Goal: Communication & Community: Connect with others

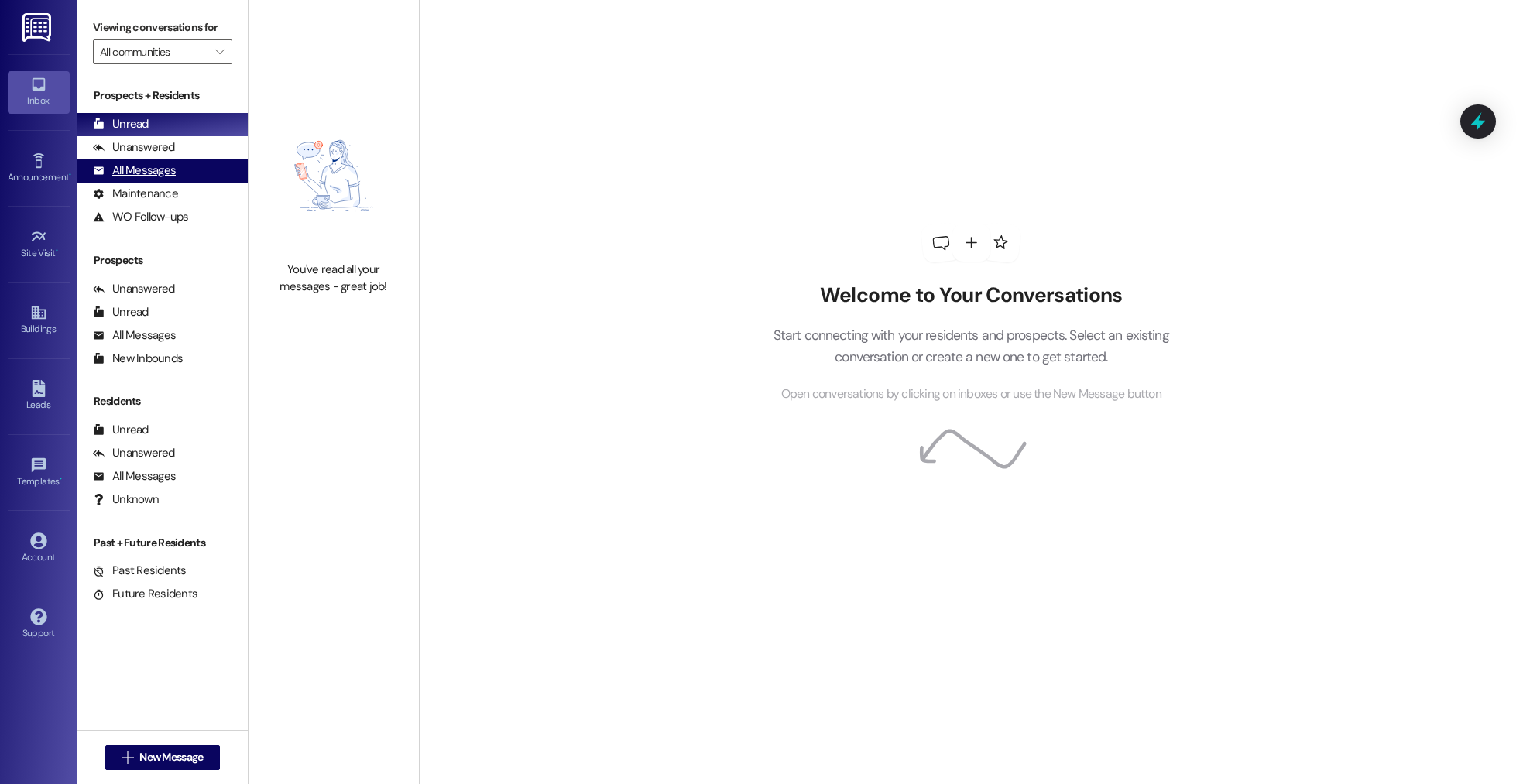
click at [183, 180] on div "All Messages (undefined)" at bounding box center [162, 171] width 170 height 23
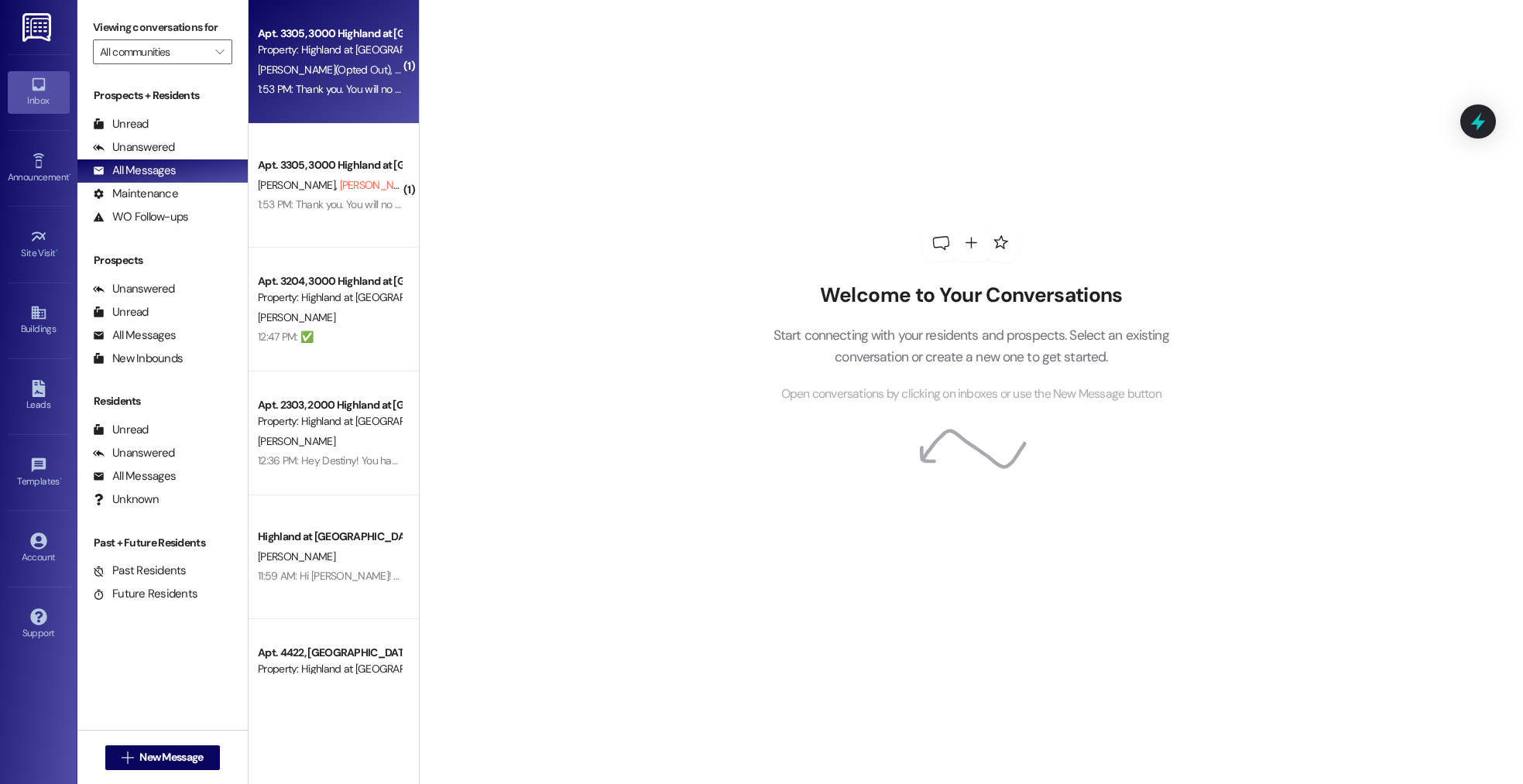
click at [299, 76] on span "[PERSON_NAME] (Opted Out)" at bounding box center [327, 70] width 138 height 14
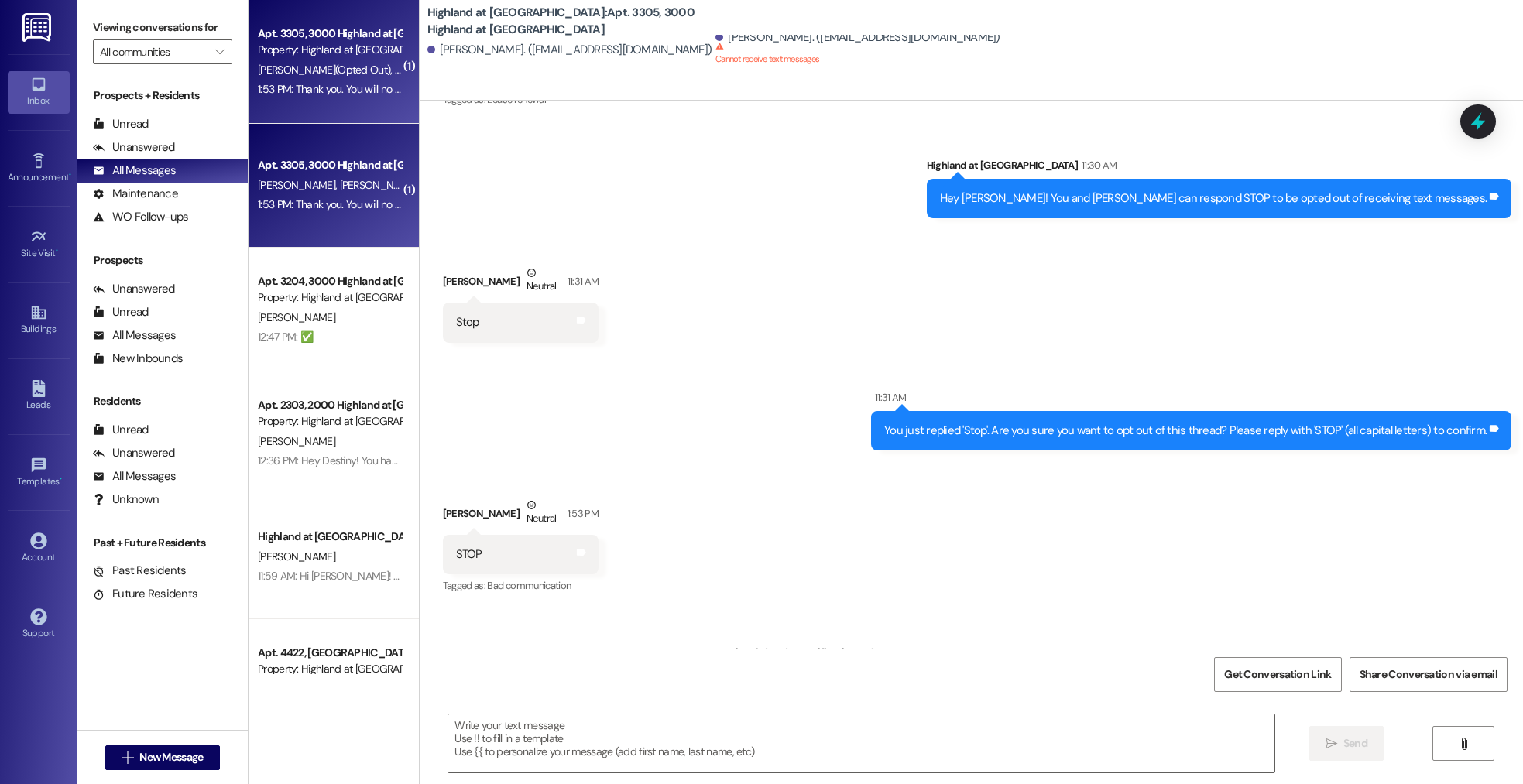
scroll to position [8517, 0]
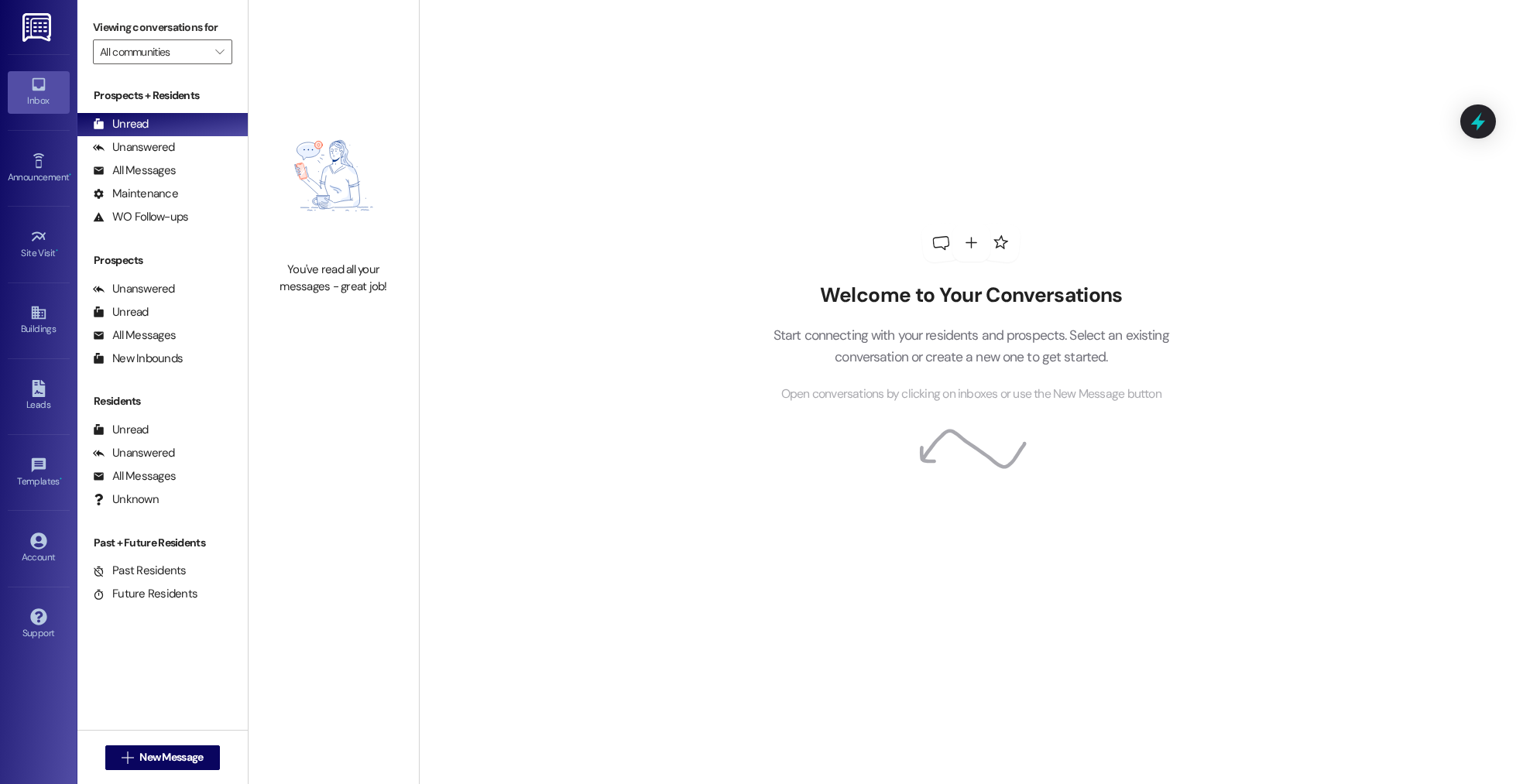
click at [495, 13] on div "Welcome to Your Conversations Start connecting with your residents and prospect…" at bounding box center [971, 392] width 1104 height 784
